Goal: Transaction & Acquisition: Subscribe to service/newsletter

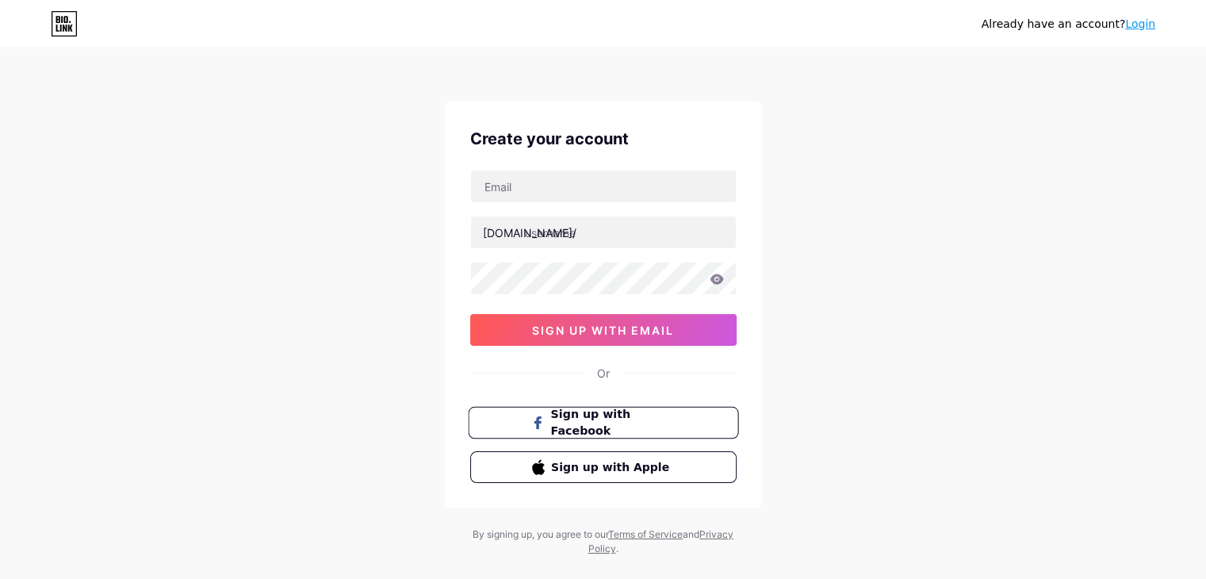
click at [618, 423] on span "Sign up with Facebook" at bounding box center [612, 423] width 124 height 34
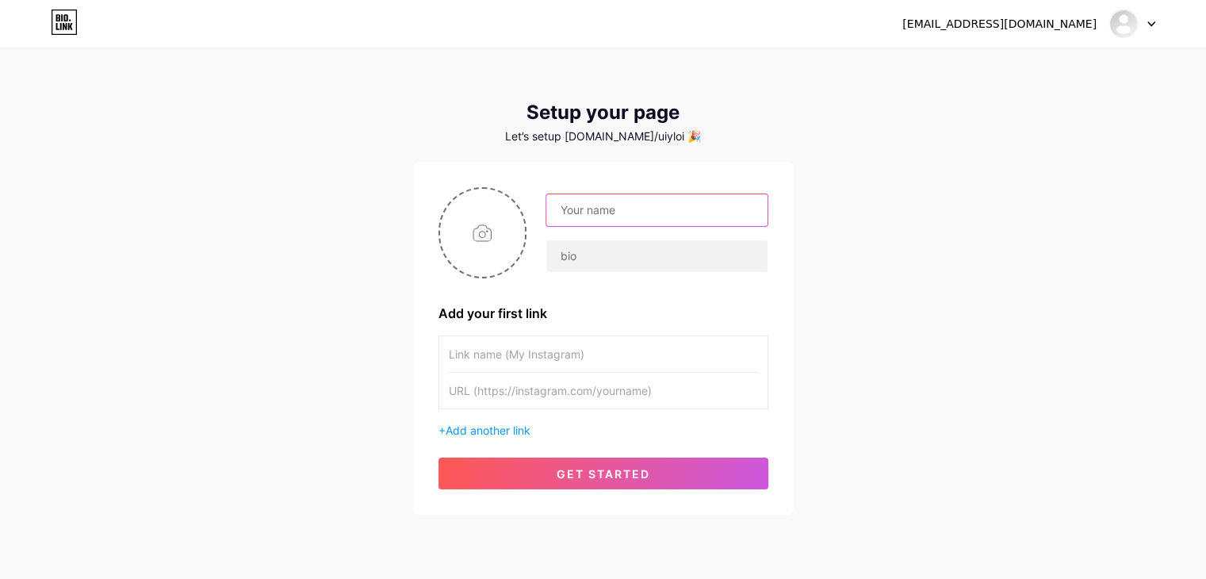
click at [664, 208] on input "text" at bounding box center [656, 210] width 220 height 32
type input "rathouraarti257@gmail.com"
click at [637, 264] on input "text" at bounding box center [656, 256] width 220 height 32
click at [576, 369] on input "text" at bounding box center [603, 354] width 309 height 36
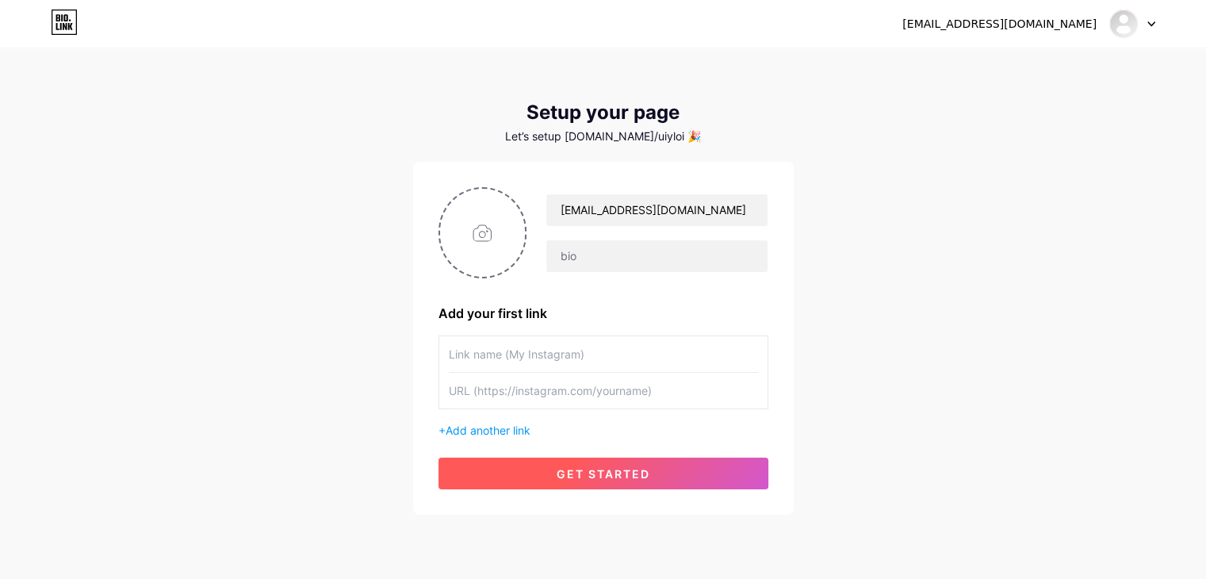
click at [573, 461] on button "get started" at bounding box center [603, 473] width 330 height 32
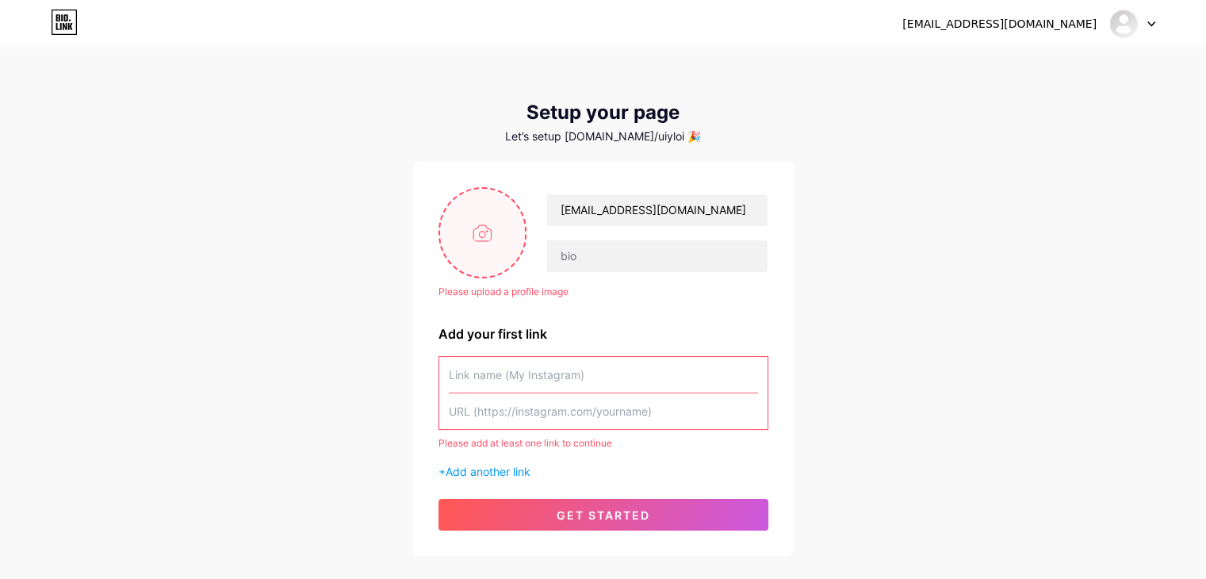
click at [492, 239] on input "file" at bounding box center [483, 233] width 86 height 88
type input "C:\fakepath\logo-01.png"
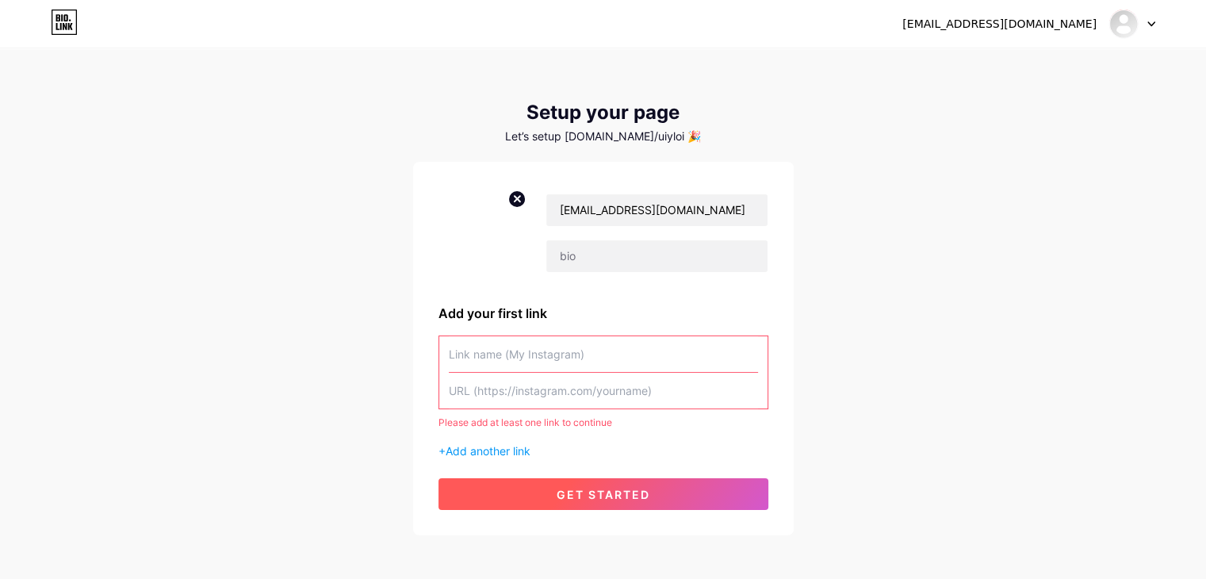
click at [561, 499] on span "get started" at bounding box center [604, 494] width 94 height 13
click at [596, 492] on span "get started" at bounding box center [604, 494] width 94 height 13
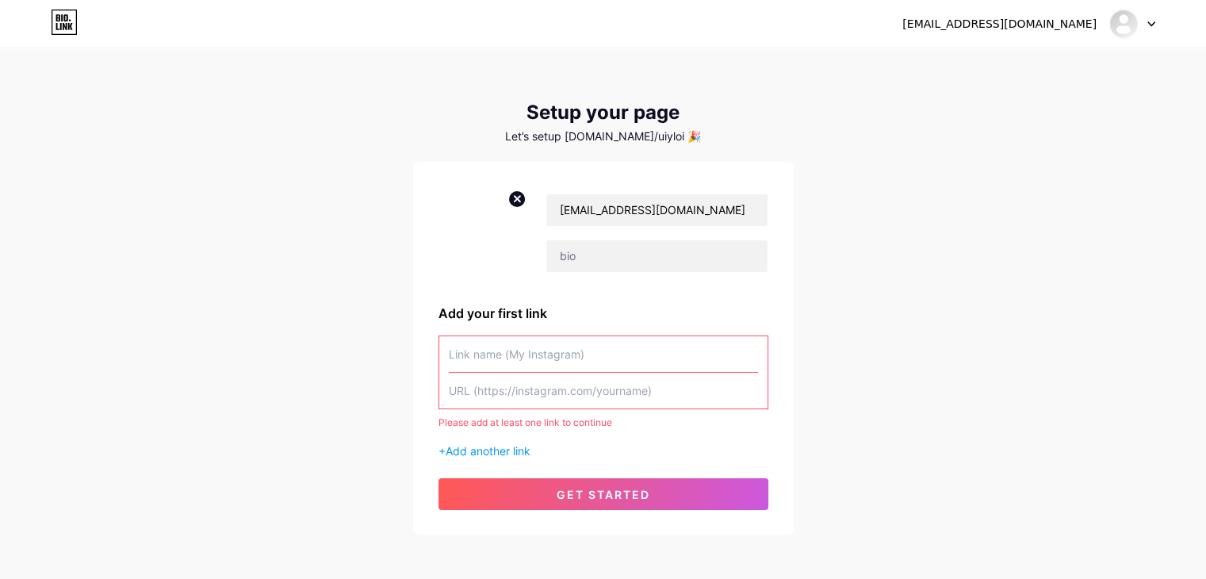
click at [596, 342] on input "text" at bounding box center [603, 354] width 309 height 36
click at [522, 445] on span "Add another link" at bounding box center [488, 450] width 85 height 13
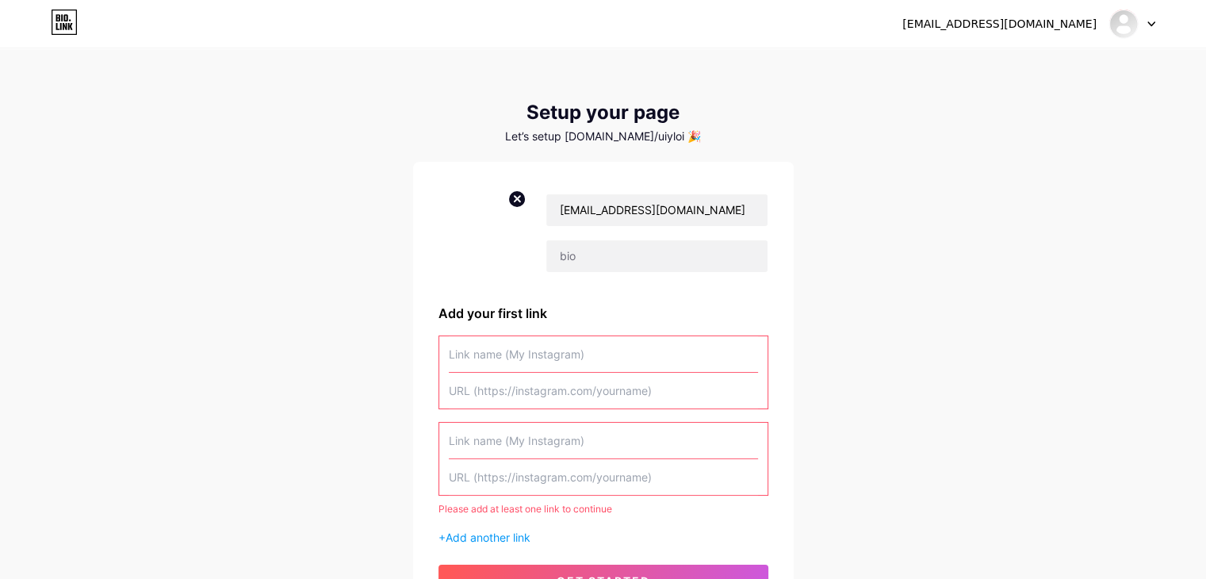
click at [522, 347] on input "text" at bounding box center [603, 354] width 309 height 36
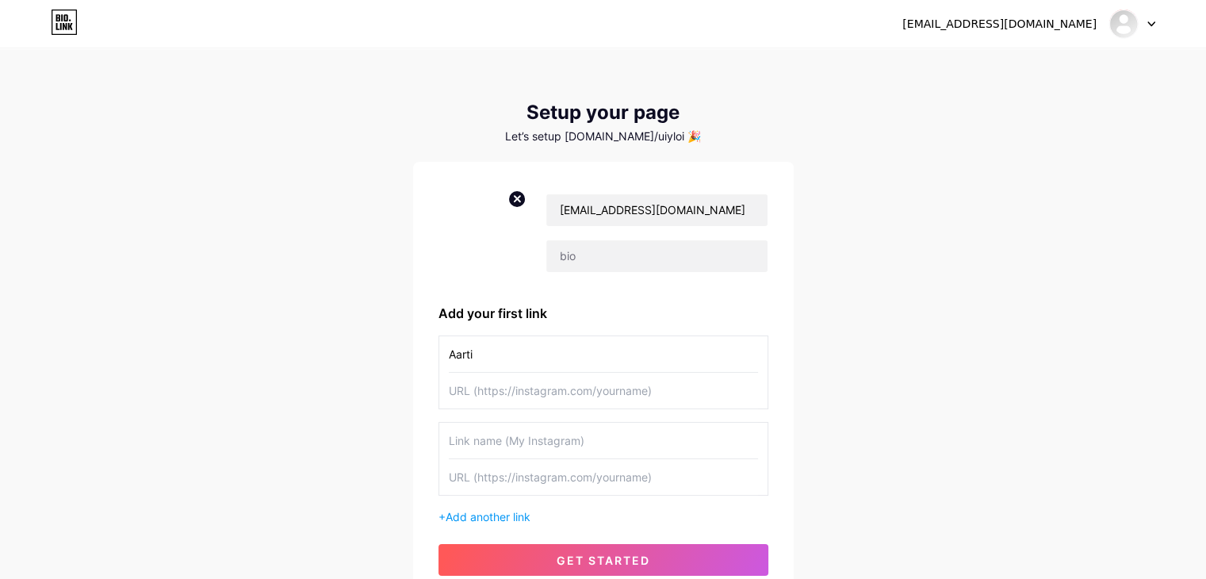
type input "Aarti"
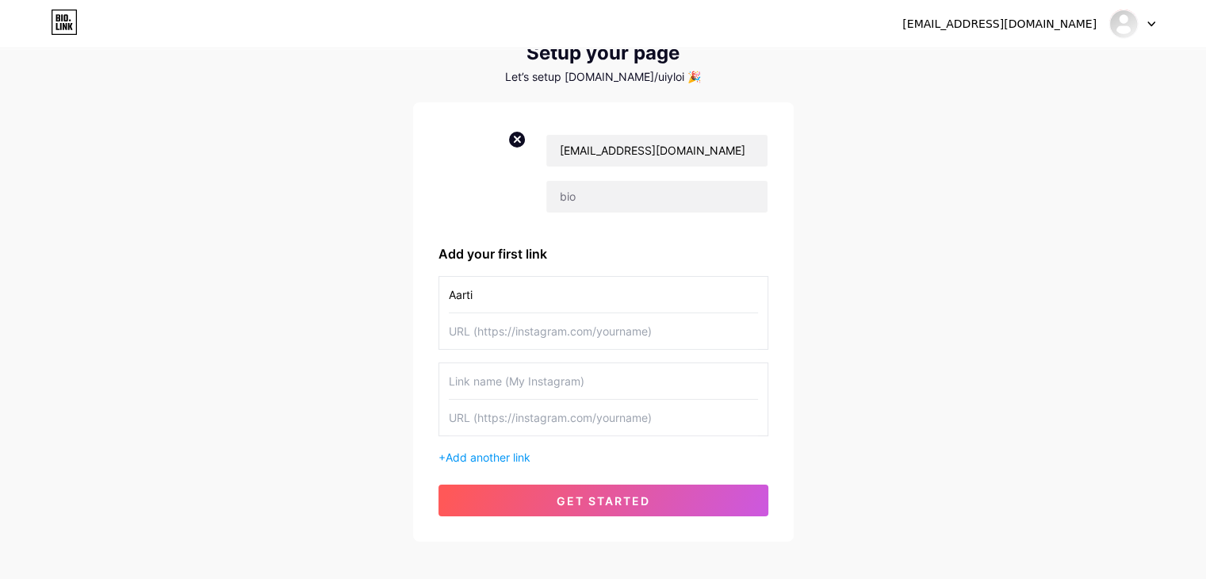
scroll to position [60, 0]
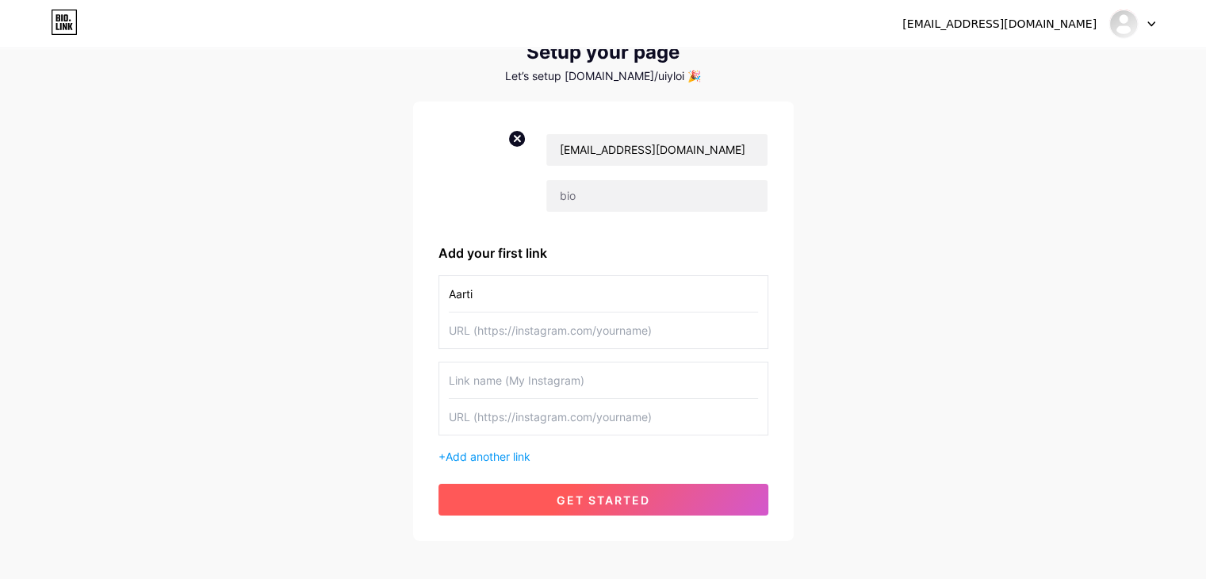
click at [612, 511] on button "get started" at bounding box center [603, 500] width 330 height 32
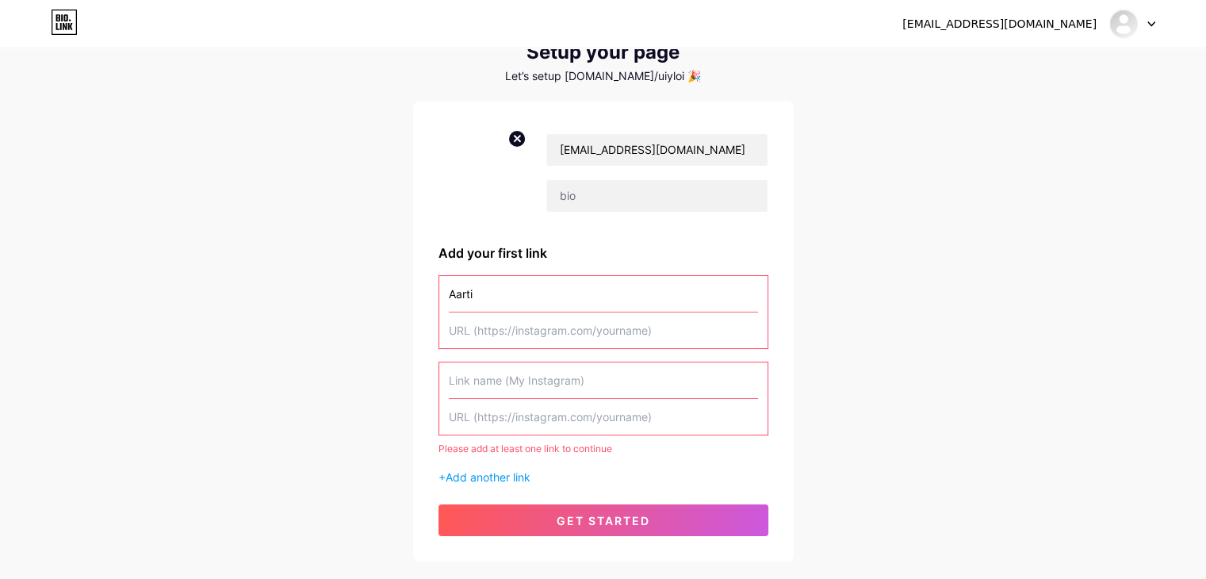
click at [614, 334] on input "text" at bounding box center [603, 330] width 309 height 36
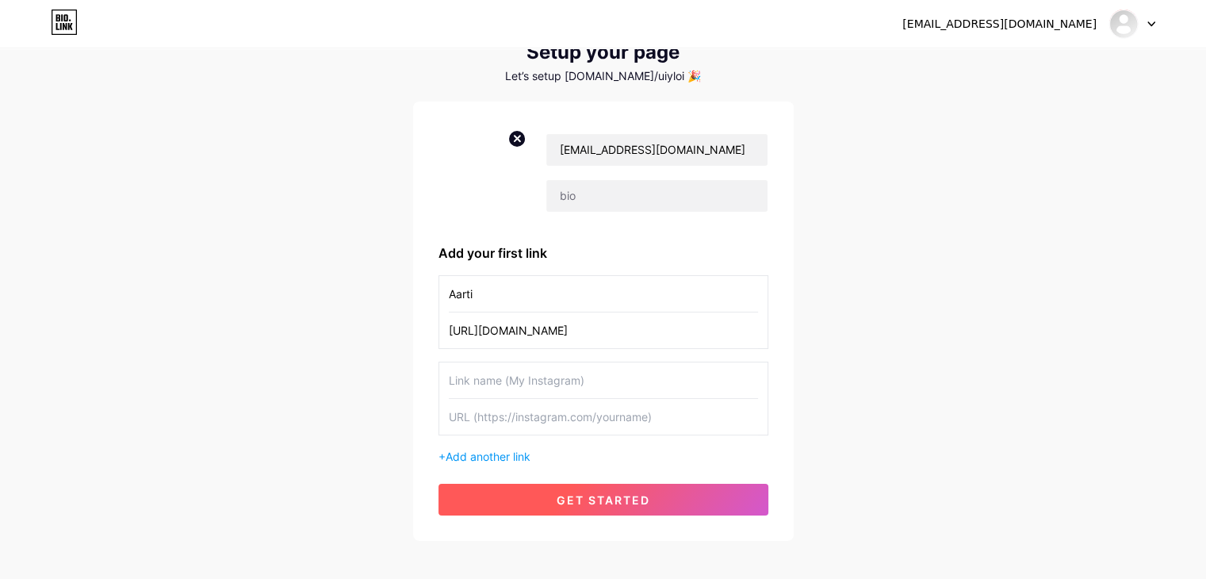
type input "https://instagram.com/aarti"
click at [642, 489] on button "get started" at bounding box center [603, 500] width 330 height 32
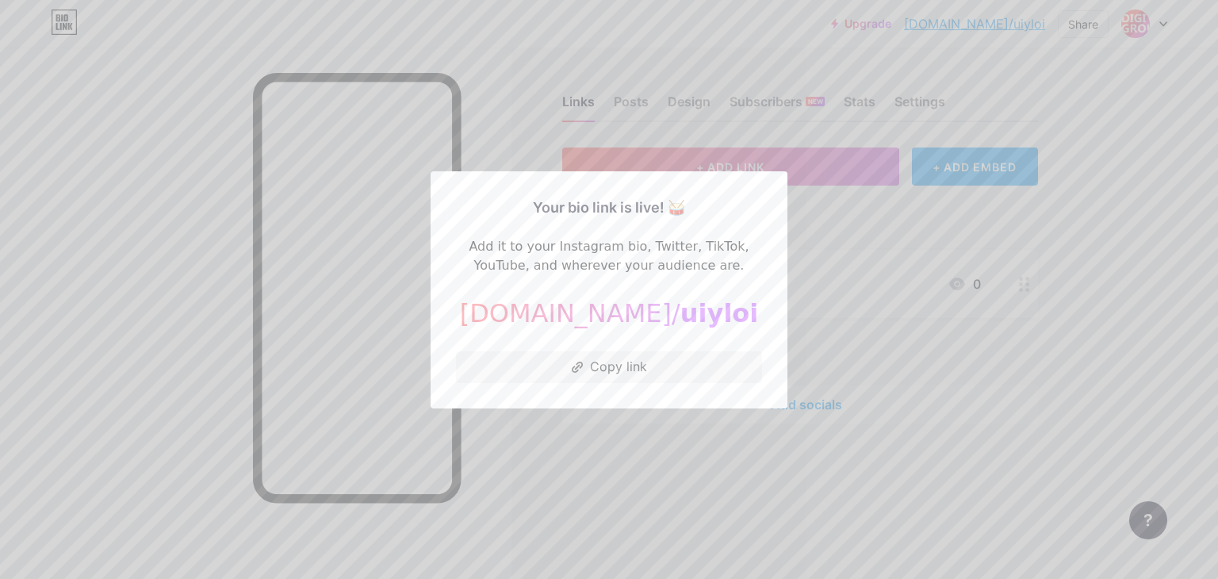
click at [657, 471] on div at bounding box center [609, 289] width 1218 height 579
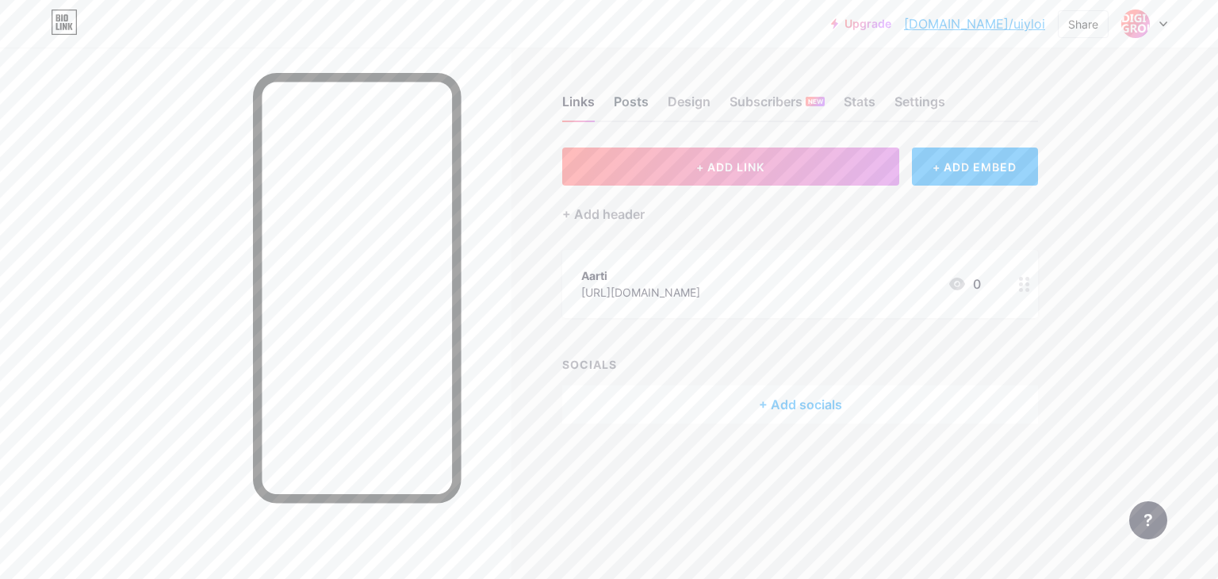
click at [636, 105] on div "Posts" at bounding box center [631, 106] width 35 height 29
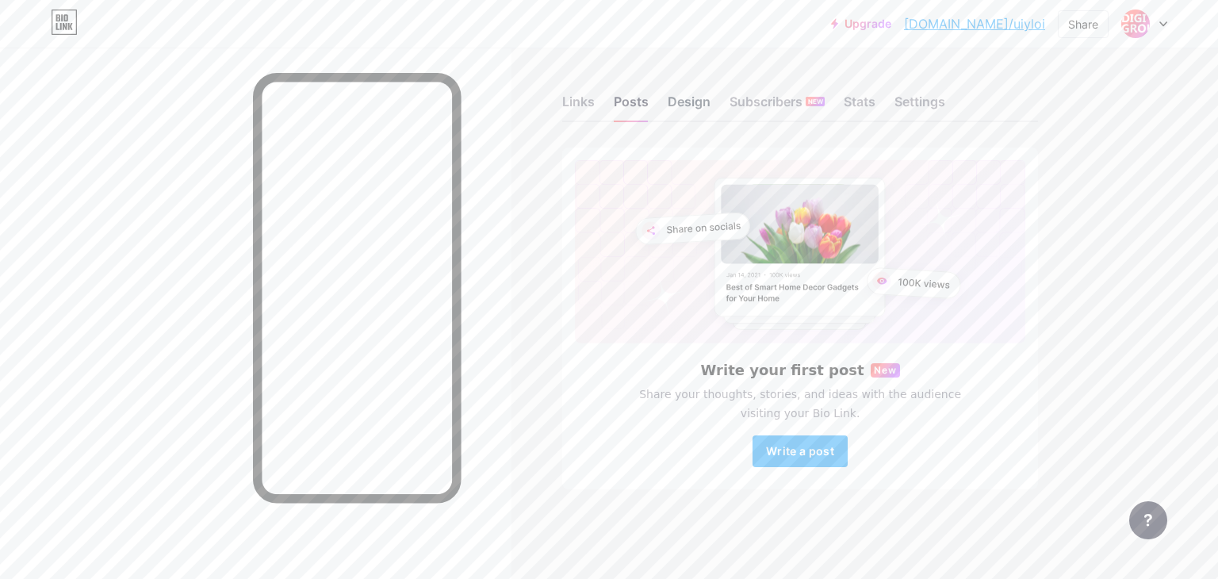
click at [690, 106] on div "Design" at bounding box center [689, 106] width 43 height 29
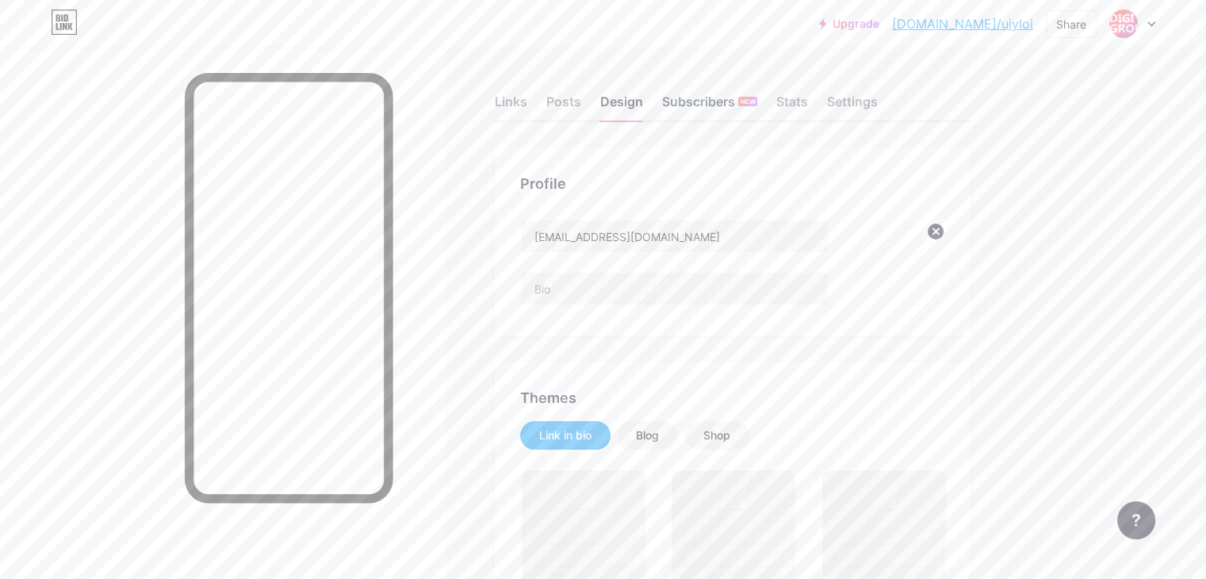
click at [757, 99] on div "Subscribers NEW" at bounding box center [709, 106] width 95 height 29
